Goal: Task Accomplishment & Management: Complete application form

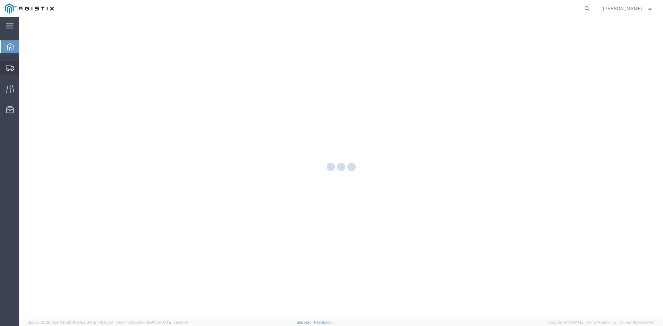
click at [10, 70] on icon at bounding box center [10, 68] width 8 height 6
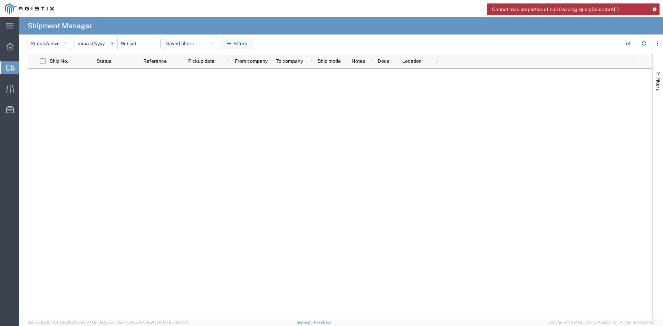
click at [0, 0] on span "Create Shipment" at bounding box center [0, 0] width 0 height 0
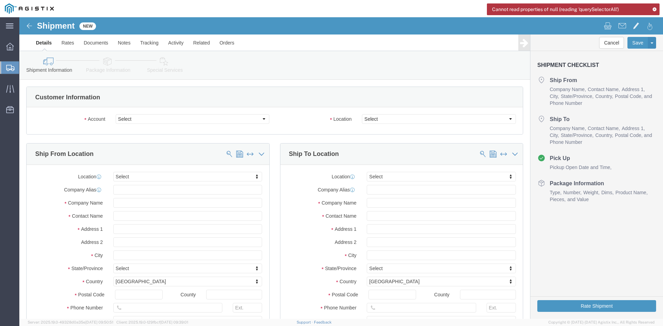
select select
click select "Select [PERSON_NAME] Utility Products PG&E"
select select "9596"
click select "Select [PERSON_NAME] Utility Products PG&E"
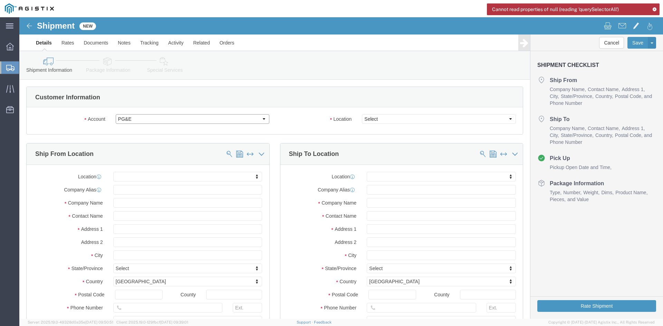
select select "PURCHORD"
select select
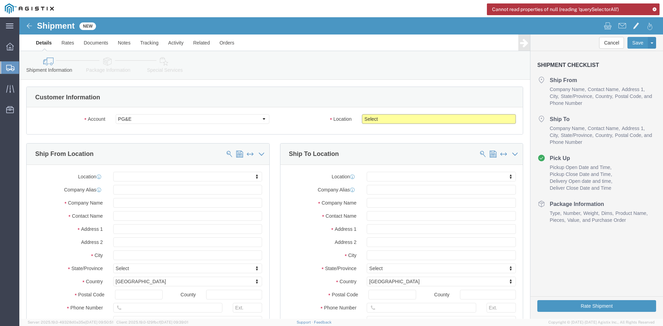
drag, startPoint x: 384, startPoint y: 102, endPoint x: 386, endPoint y: 105, distance: 3.7
click select "Select All Others [GEOGRAPHIC_DATA] [GEOGRAPHIC_DATA] [GEOGRAPHIC_DATA] [GEOGRA…"
select select "19996"
click select "Select All Others [GEOGRAPHIC_DATA] [GEOGRAPHIC_DATA] [GEOGRAPHIC_DATA] [GEOGRA…"
click input "text"
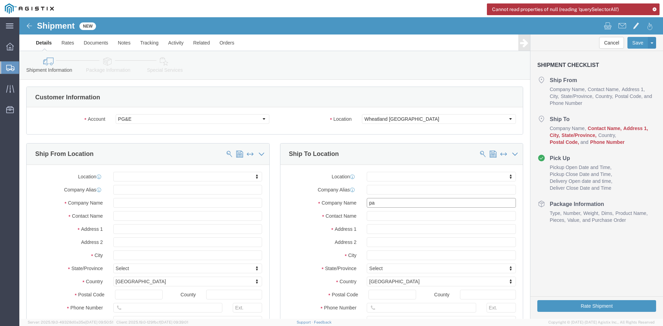
type input "pac"
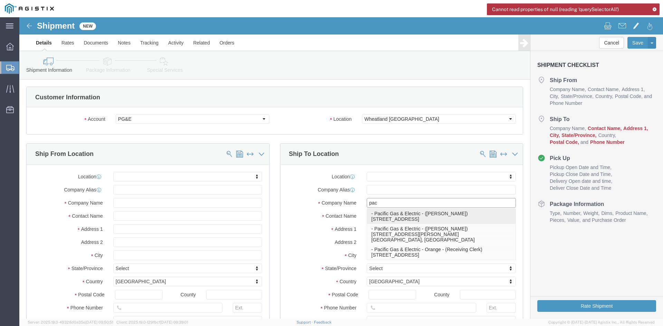
click p "- Pacific Gas & Electric - ([PERSON_NAME]) [STREET_ADDRESS]"
select select
type input "[STREET_ADDRESS]"
type input "95692"
type input "[PHONE_NUMBER]"
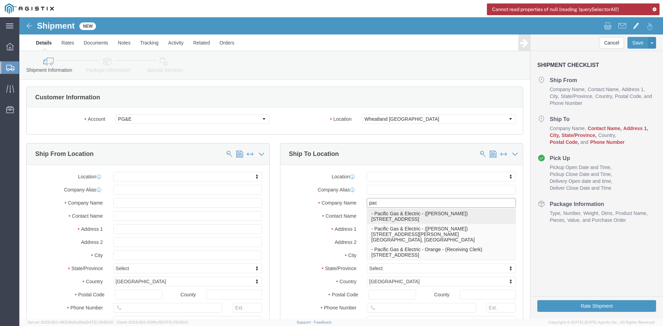
type input "Pacific Gas & Electric"
type input "[PERSON_NAME]"
type input "Wheatland"
select select "CA"
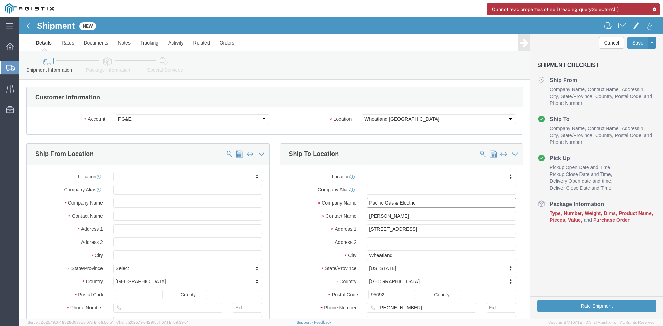
type input "Pacific Gas & Electric"
click input "text"
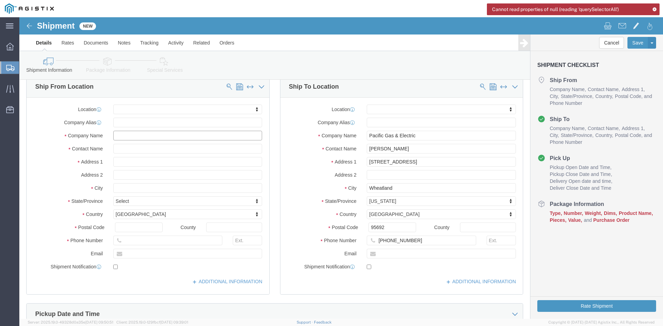
scroll to position [69, 0]
type input "b"
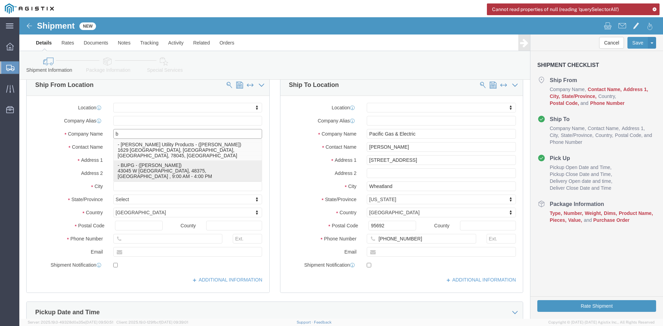
click p "- BUPG - ([PERSON_NAME]) 43045 W [GEOGRAPHIC_DATA], 48375, [GEOGRAPHIC_DATA] , …"
select select
type input "43045 W 9 MILE"
type input "48375"
type input "[GEOGRAPHIC_DATA]"
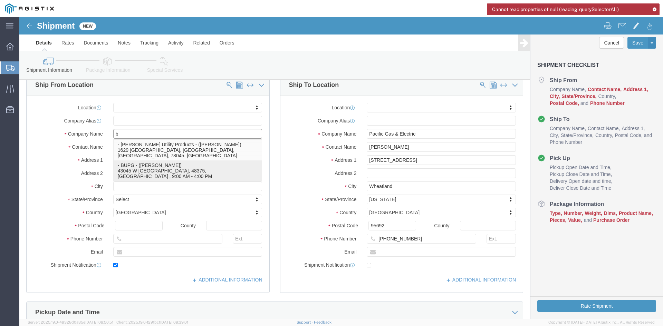
type input "2483197414"
type input "[EMAIL_ADDRESS][DOMAIN_NAME]"
checkbox input "true"
type input "BUPG"
type input "[PERSON_NAME]"
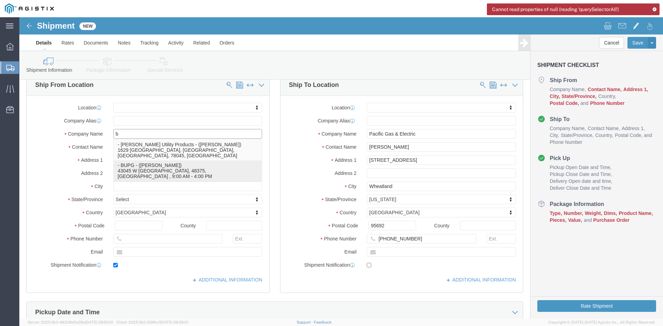
type input "NOVI"
select select "MI"
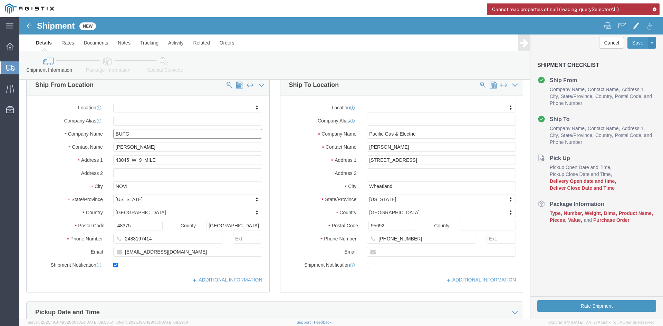
type input "BUPG"
click input "[PERSON_NAME]"
type input "M"
type input "[PERSON_NAME]"
click input "[EMAIL_ADDRESS][DOMAIN_NAME]"
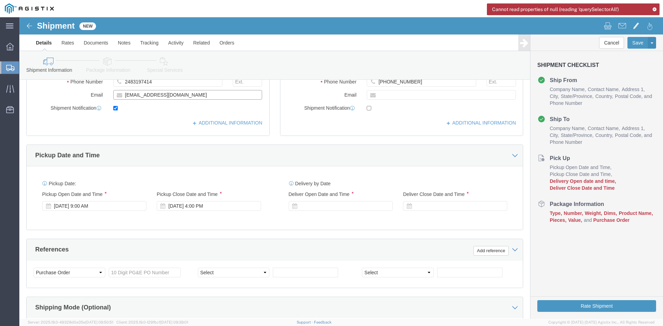
scroll to position [242, 0]
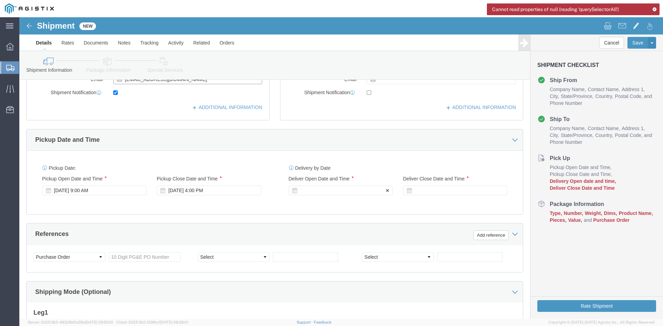
type input "[EMAIL_ADDRESS][DOMAIN_NAME]"
click div
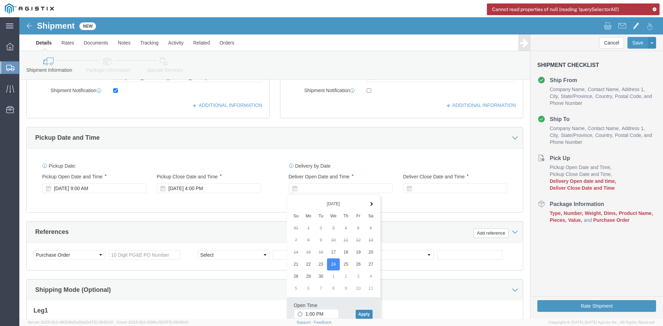
click button "Apply"
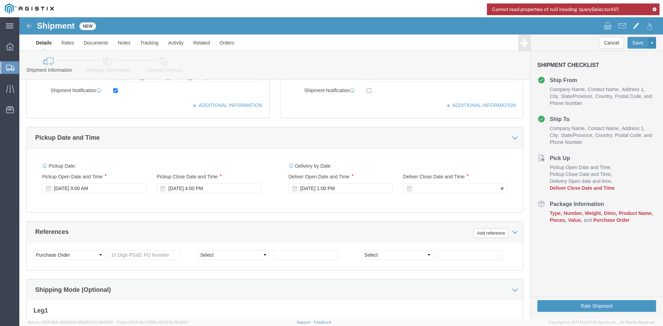
click div
click button "Apply"
click input "text"
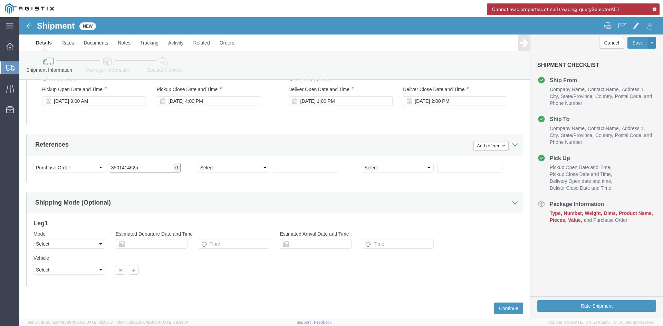
scroll to position [348, 0]
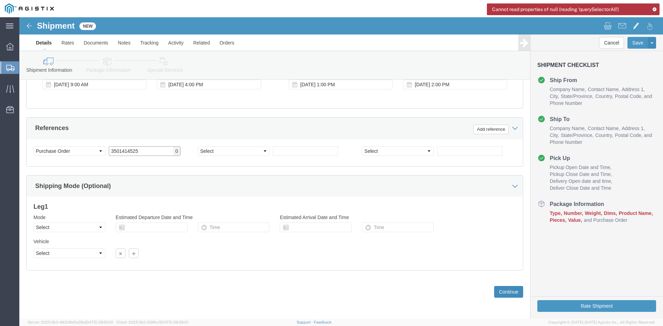
type input "3501414525"
click button "Continue"
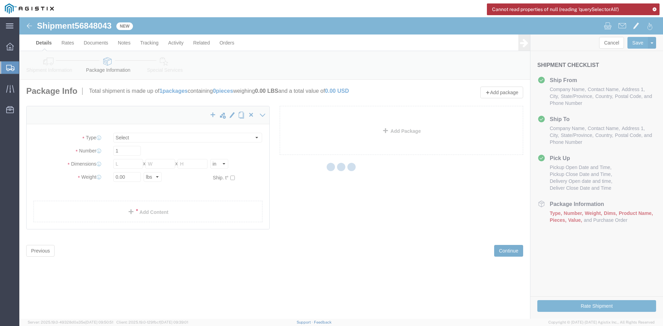
select select "CBOX"
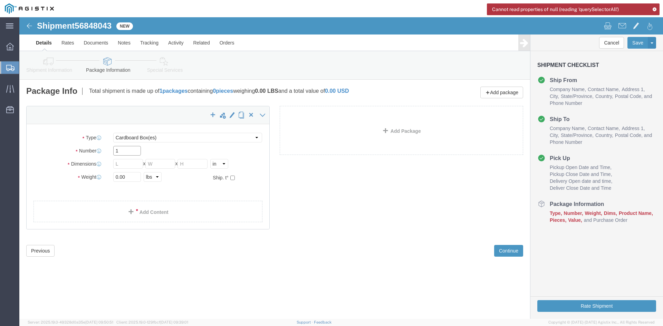
click input "1"
type input "2"
click input "text"
type input "15"
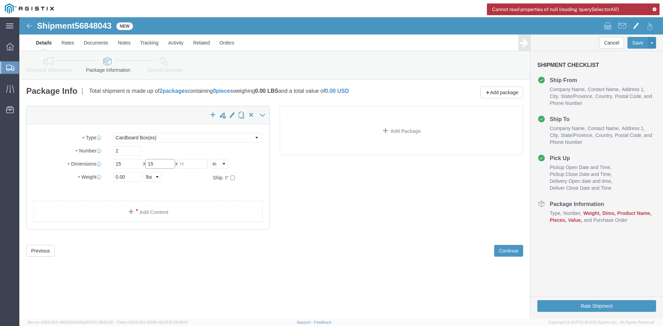
type input "15"
type input "29"
click ul
click link "Add Content"
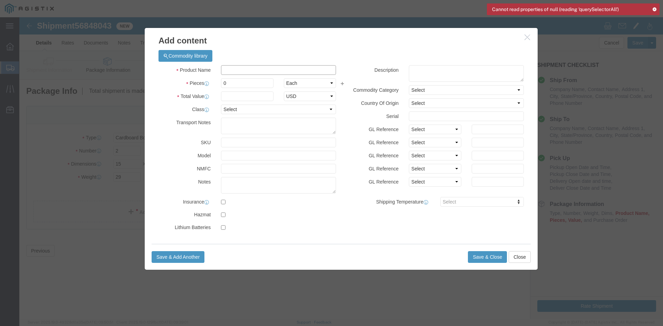
click input "text"
type input "covers"
click input "0"
type input "100"
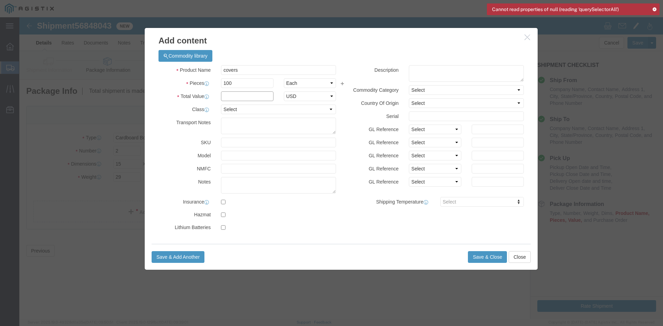
click input "text"
type input "900"
click select "Select 50 55 60 65 70 85 92.5 100 125 175 250 300 400"
select select "85"
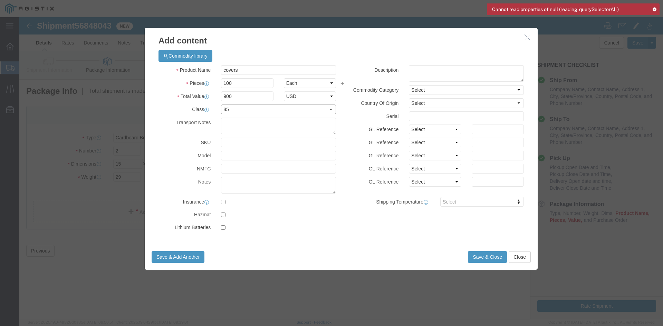
click select "Select 50 55 60 65 70 85 92.5 100 125 175 250 300 400"
click button "Save & Close"
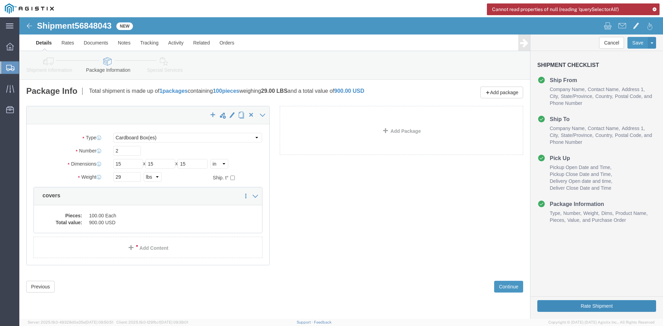
click button "Rate Shipment"
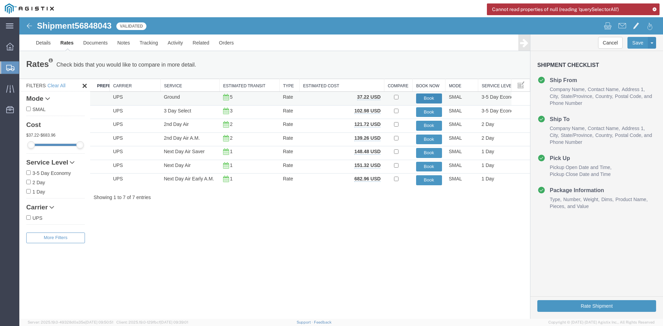
click at [428, 94] on button "Book" at bounding box center [429, 99] width 26 height 10
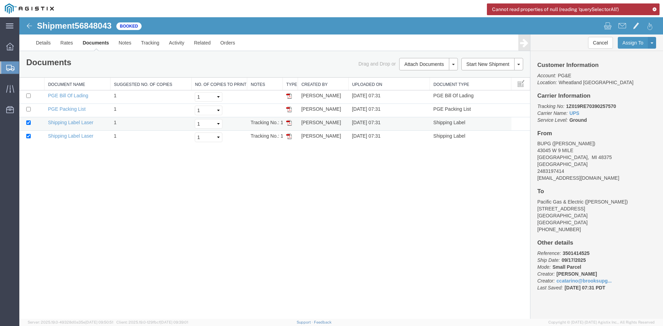
click at [288, 122] on img at bounding box center [289, 123] width 6 height 6
drag, startPoint x: 289, startPoint y: 137, endPoint x: 295, endPoint y: 150, distance: 14.4
click at [289, 137] on img at bounding box center [289, 137] width 6 height 6
